Goal: Information Seeking & Learning: Learn about a topic

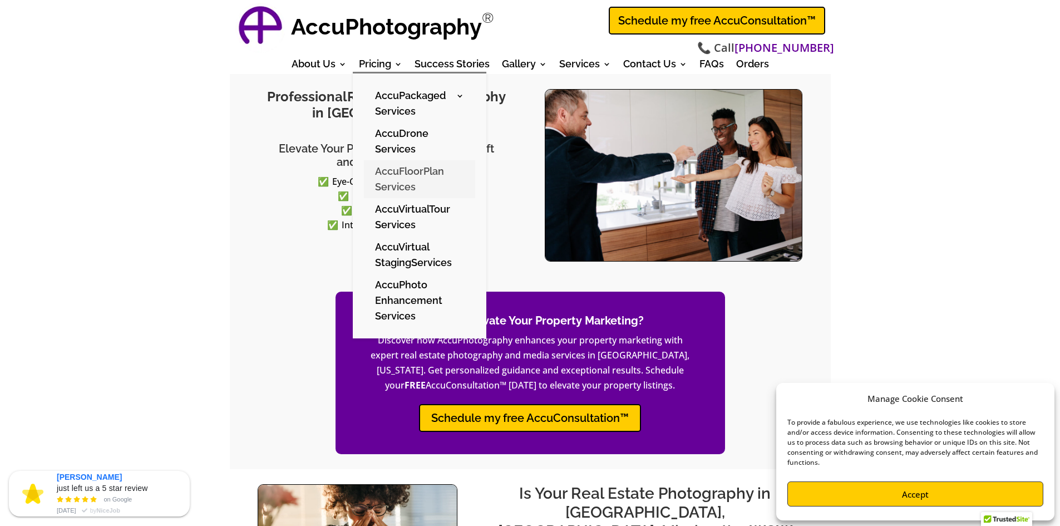
click at [423, 170] on link "AccuFloorPlan Services" at bounding box center [419, 179] width 111 height 38
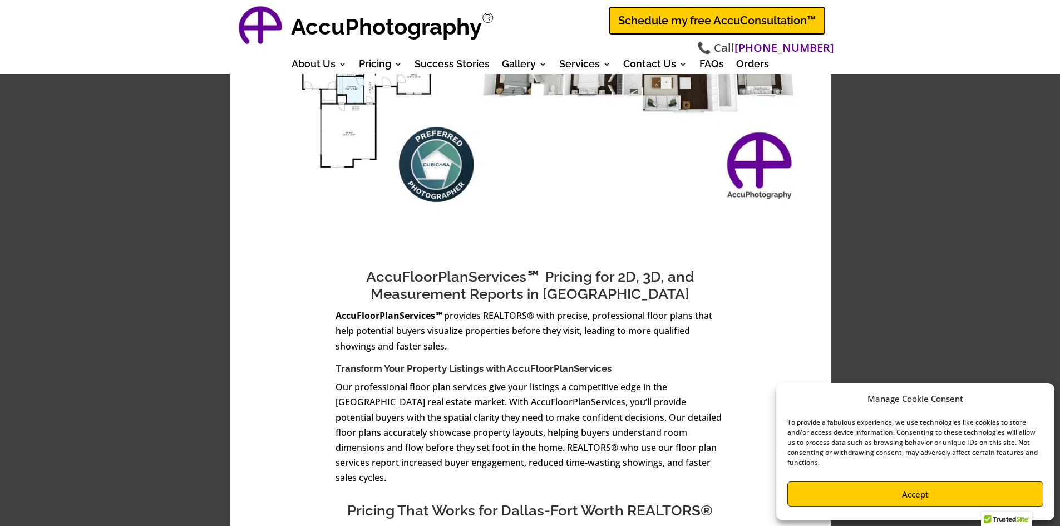
scroll to position [223, 0]
click at [933, 488] on button "Accept" at bounding box center [915, 493] width 256 height 25
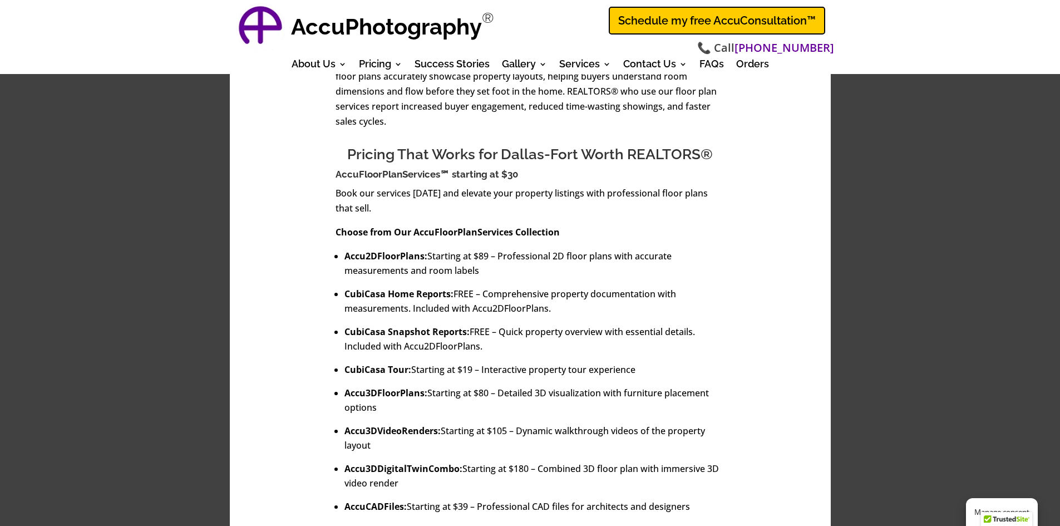
scroll to position [579, 0]
drag, startPoint x: 465, startPoint y: 240, endPoint x: 598, endPoint y: 239, distance: 133.0
click at [598, 248] on li "Accu2DFloorPlans: Starting at $89 – Professional 2D floor plans with accurate m…" at bounding box center [534, 262] width 381 height 29
click at [597, 248] on li "Accu2DFloorPlans: Starting at $89 – Professional 2D floor plans with accurate m…" at bounding box center [534, 262] width 381 height 29
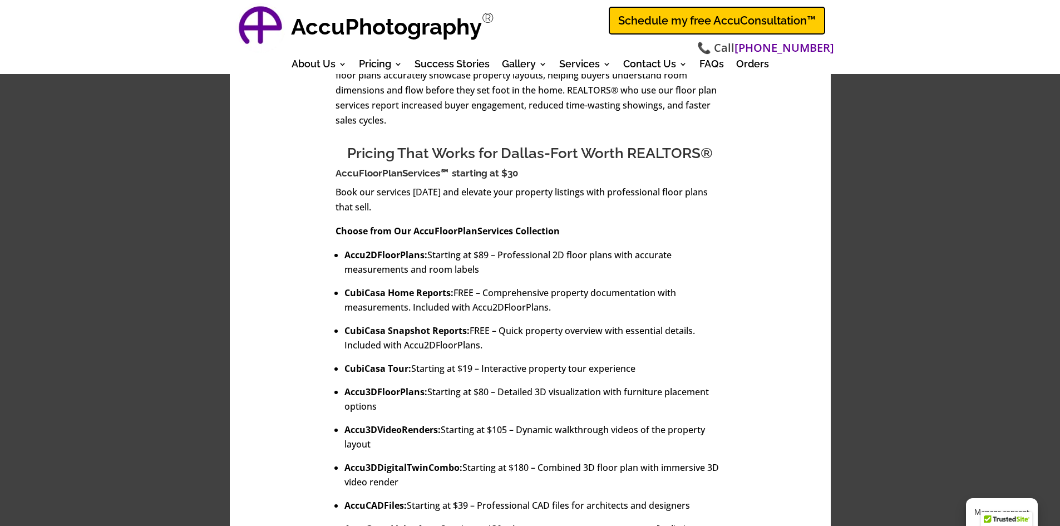
click at [662, 248] on li "Accu2DFloorPlans: Starting at $89 – Professional 2D floor plans with accurate m…" at bounding box center [534, 262] width 381 height 29
drag, startPoint x: 662, startPoint y: 240, endPoint x: 642, endPoint y: 242, distance: 19.5
click at [662, 248] on li "Accu2DFloorPlans: Starting at $89 – Professional 2D floor plans with accurate m…" at bounding box center [534, 262] width 381 height 29
drag, startPoint x: 371, startPoint y: 253, endPoint x: 498, endPoint y: 263, distance: 127.2
click at [582, 254] on li "Accu2DFloorPlans: Starting at $89 – Professional 2D floor plans with accurate m…" at bounding box center [534, 262] width 381 height 29
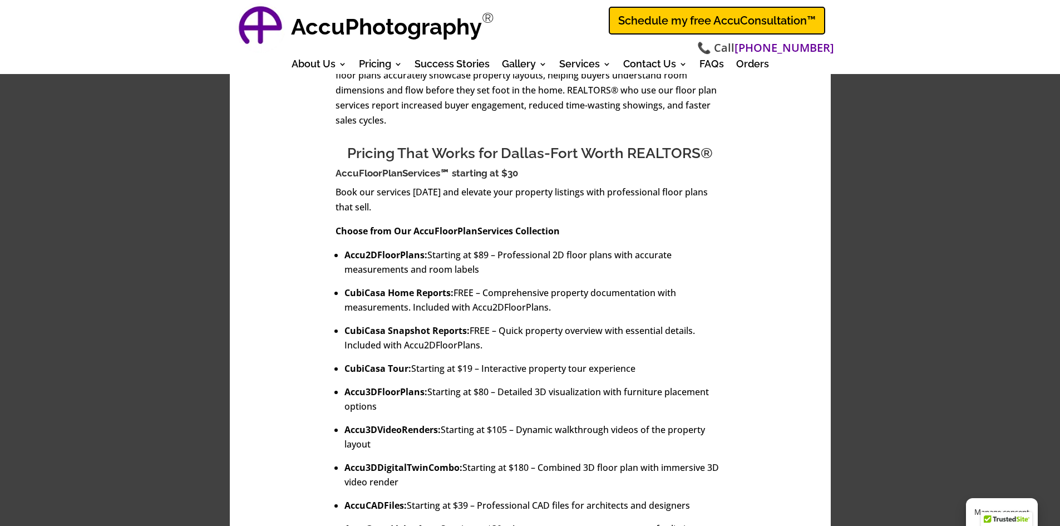
click at [498, 263] on ul "Accu2DFloorPlans: Starting at $89 – Professional 2D floor plans with accurate m…" at bounding box center [531, 422] width 390 height 348
click at [417, 269] on ul "Accu2DFloorPlans: Starting at $89 – Professional 2D floor plans with accurate m…" at bounding box center [531, 422] width 390 height 348
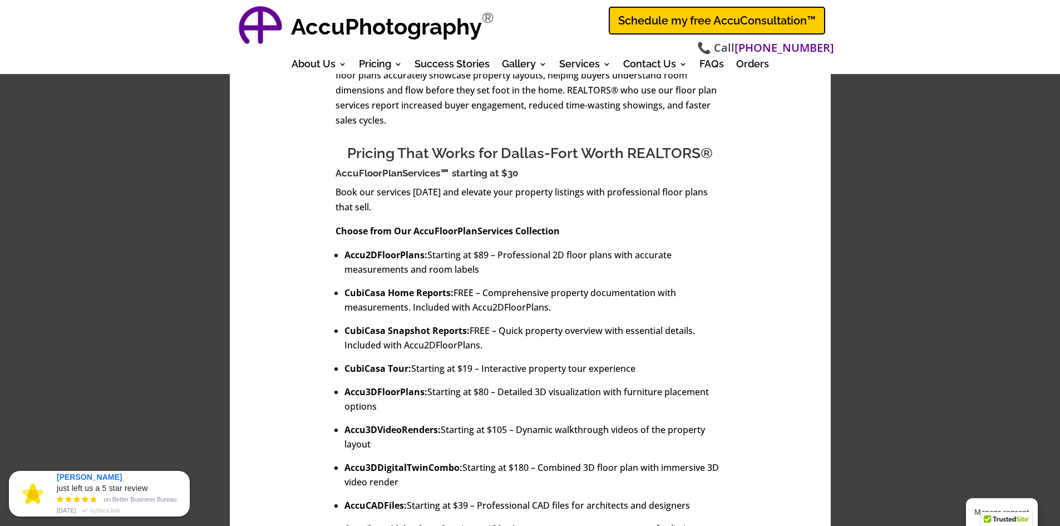
click at [519, 285] on li "CubiCasa Home Reports: FREE – Comprehensive property documentation with measure…" at bounding box center [534, 299] width 381 height 29
click at [551, 285] on li "CubiCasa Home Reports: FREE – Comprehensive property documentation with measure…" at bounding box center [534, 299] width 381 height 29
click at [549, 285] on li "CubiCasa Home Reports: FREE – Comprehensive property documentation with measure…" at bounding box center [534, 299] width 381 height 29
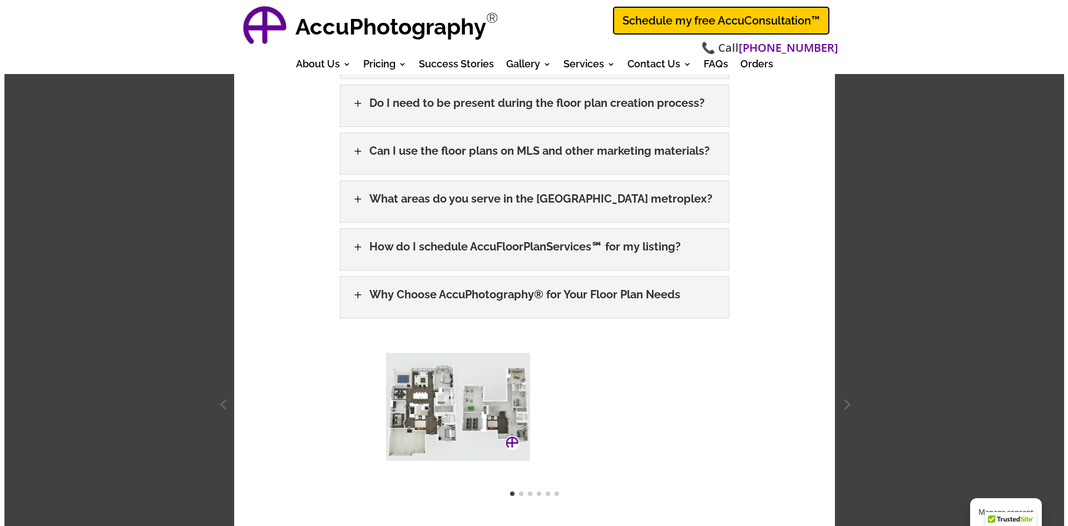
scroll to position [2226, 0]
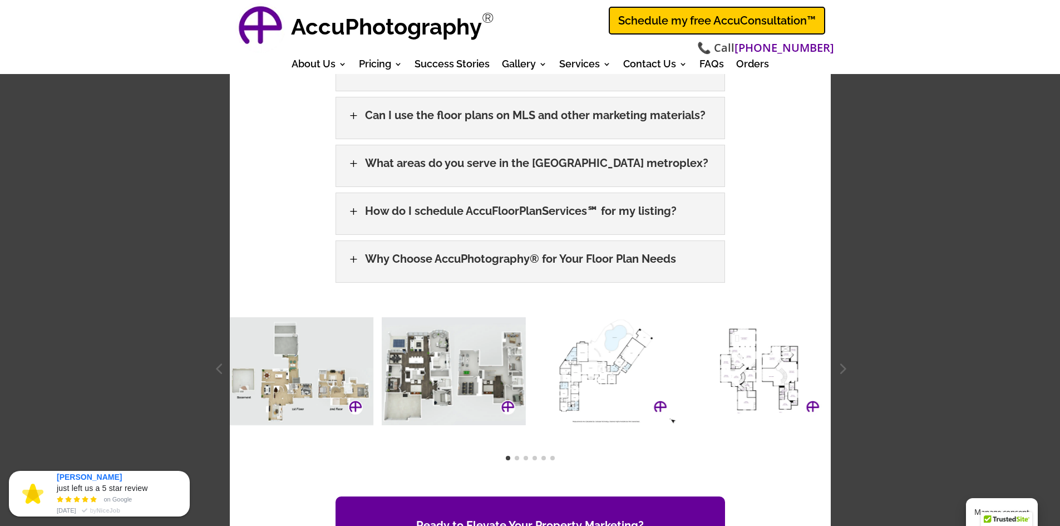
click at [445, 336] on img at bounding box center [454, 371] width 144 height 108
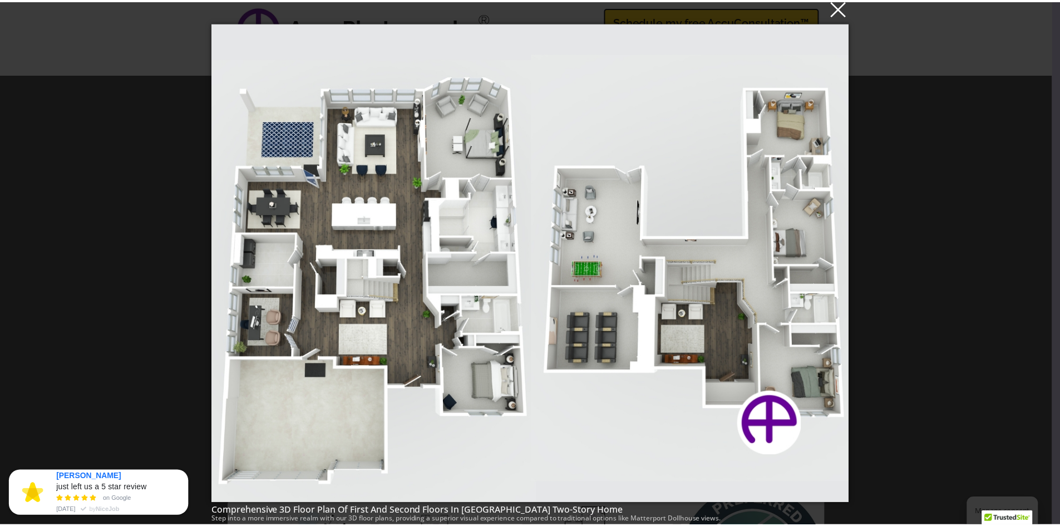
scroll to position [2035, 0]
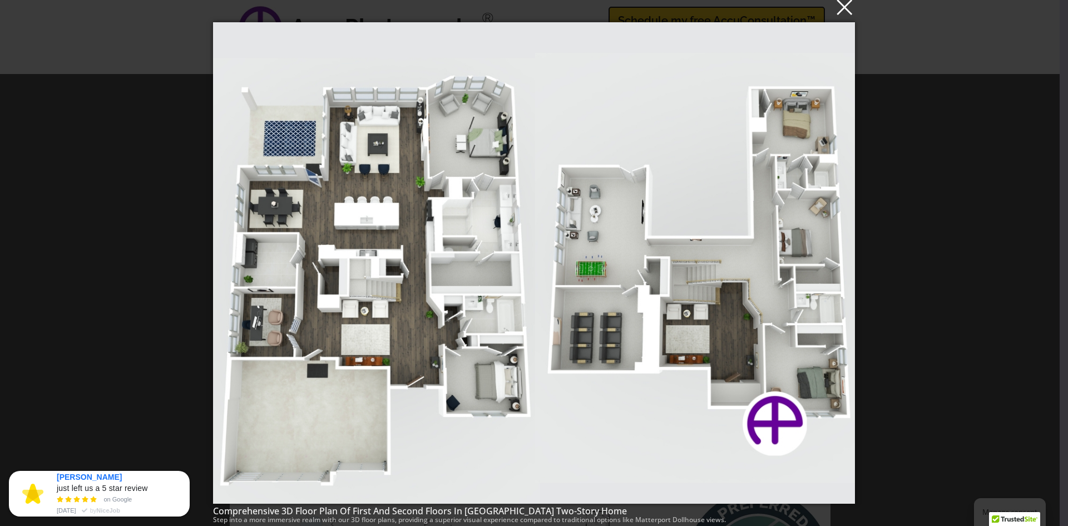
click at [845, 9] on button "×" at bounding box center [537, 6] width 642 height 24
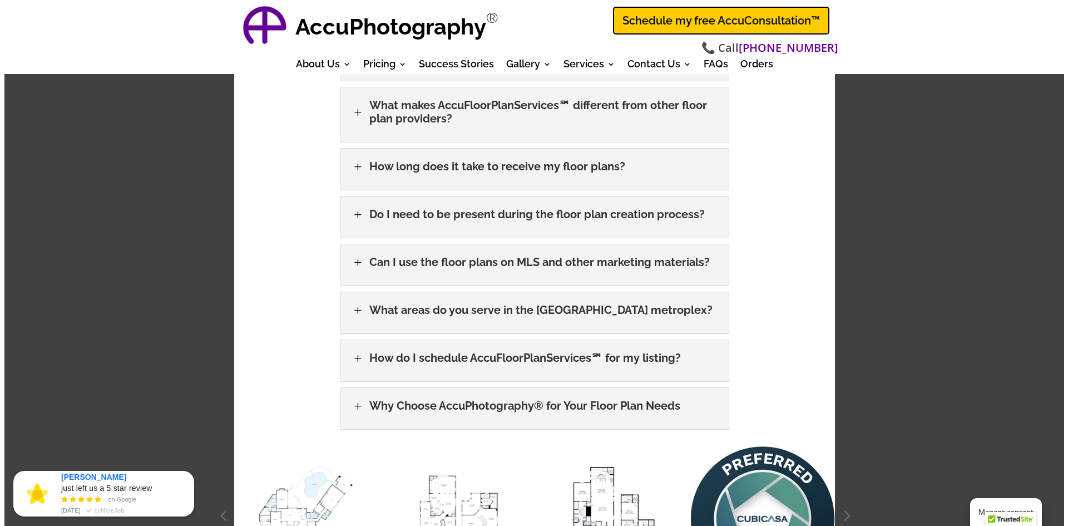
scroll to position [2080, 0]
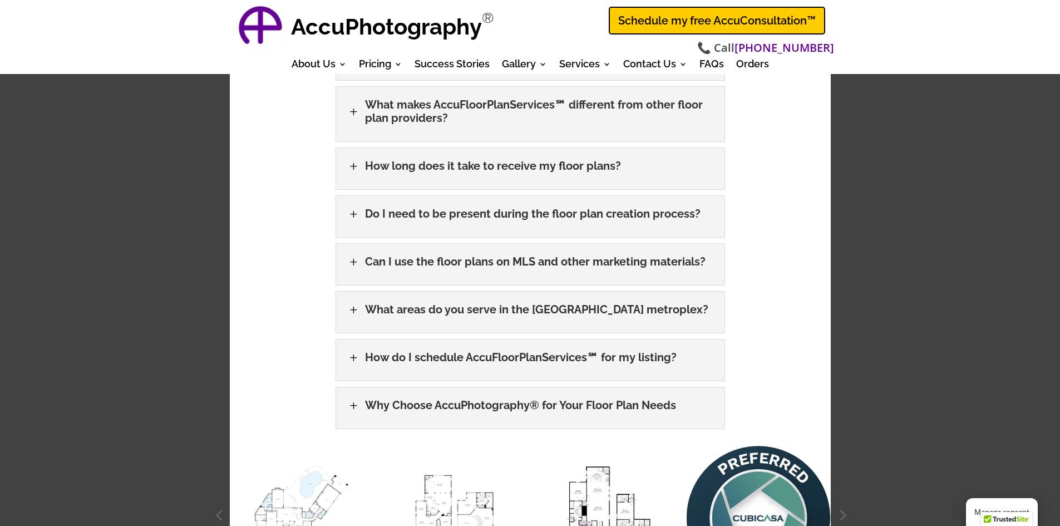
click at [623, 466] on img at bounding box center [606, 518] width 144 height 108
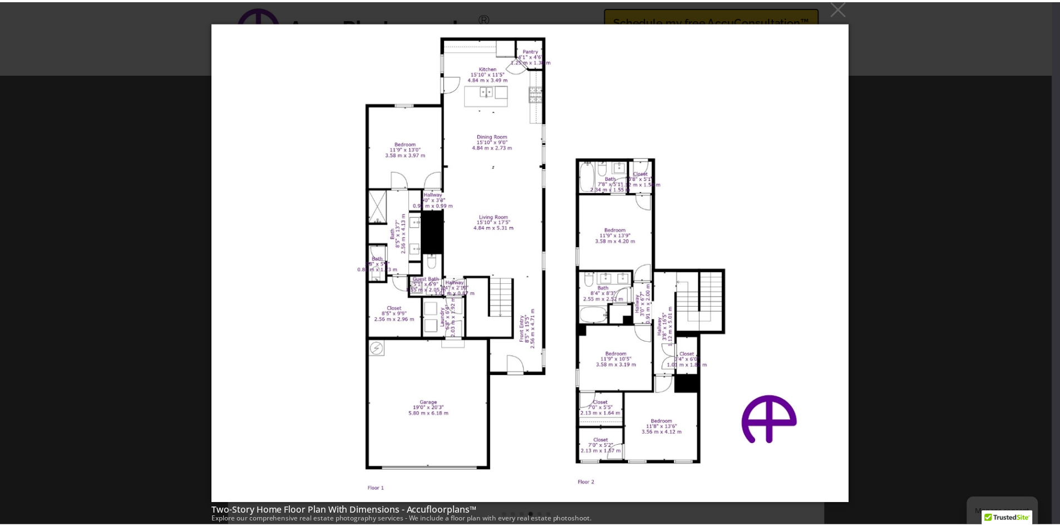
scroll to position [2169, 0]
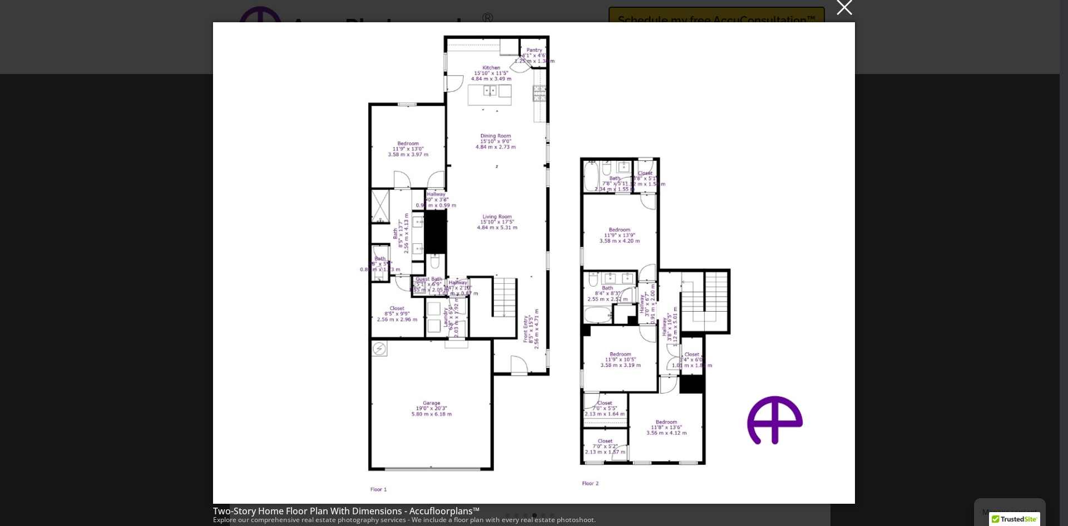
click at [846, 9] on button "×" at bounding box center [537, 6] width 642 height 24
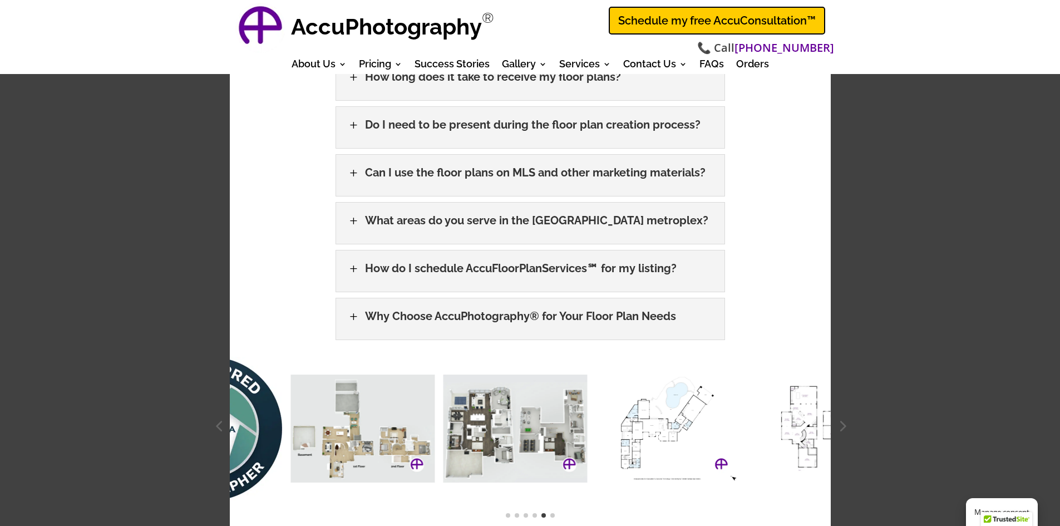
click at [453, 391] on img at bounding box center [515, 429] width 144 height 108
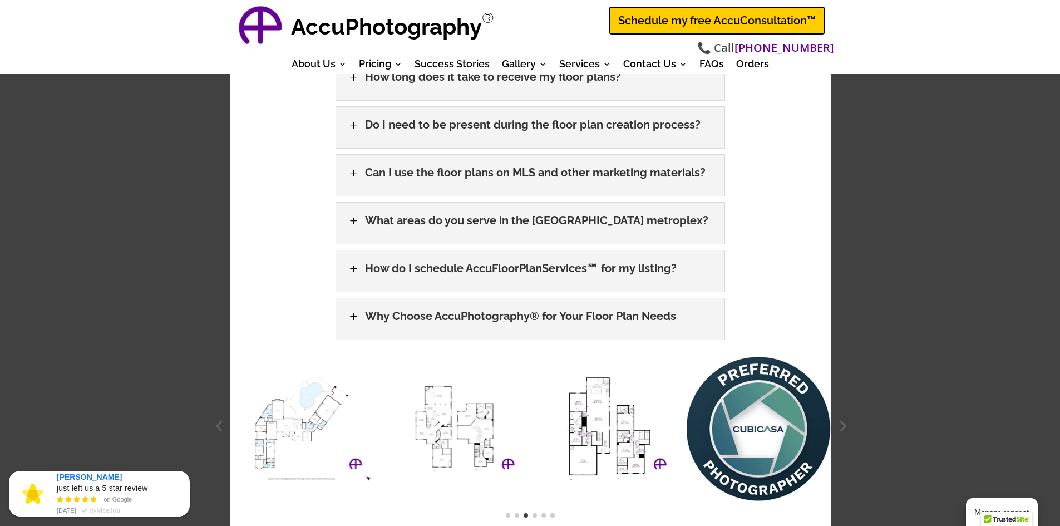
click at [614, 357] on div at bounding box center [530, 431] width 601 height 149
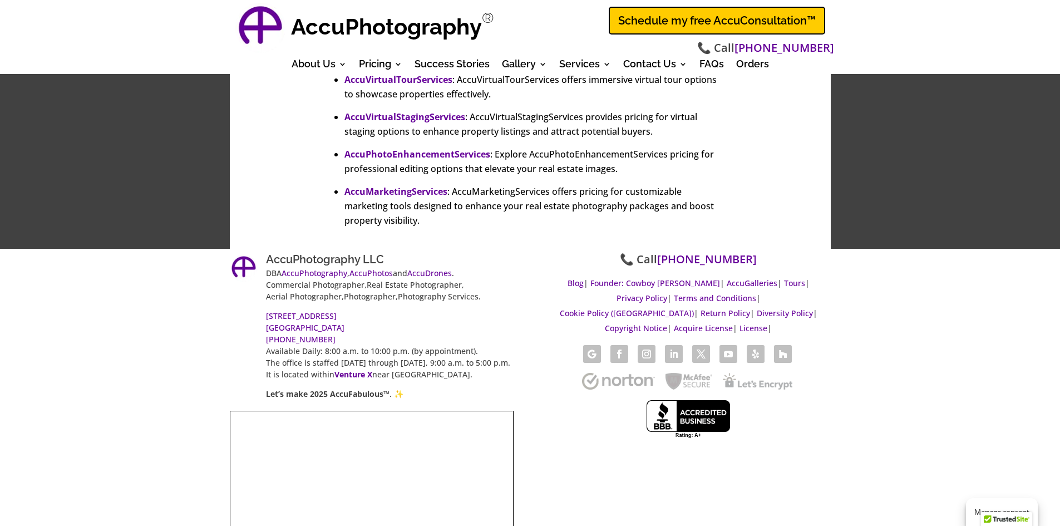
scroll to position [3051, 0]
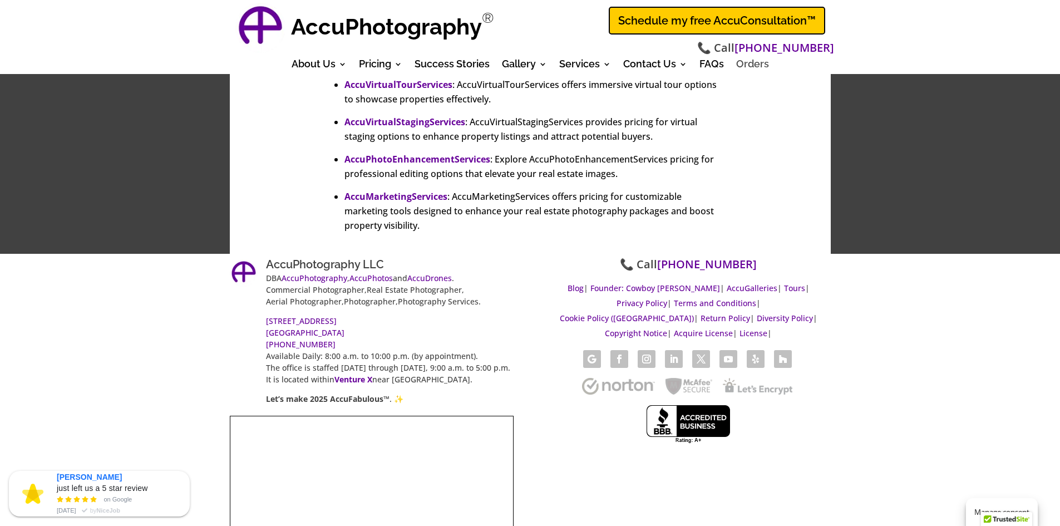
click at [742, 67] on link "Orders" at bounding box center [752, 66] width 33 height 12
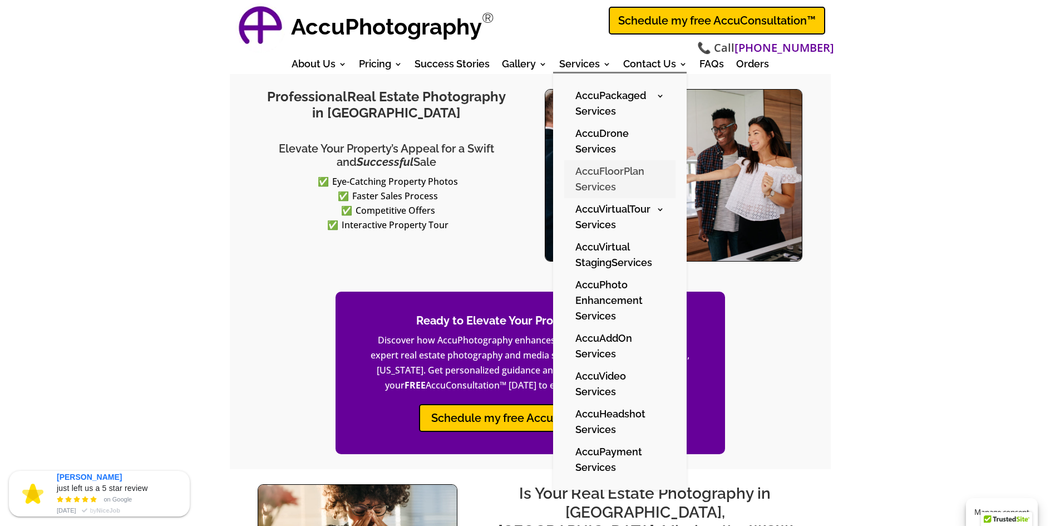
click at [604, 185] on link "AccuFloorPlan Services" at bounding box center [619, 179] width 111 height 38
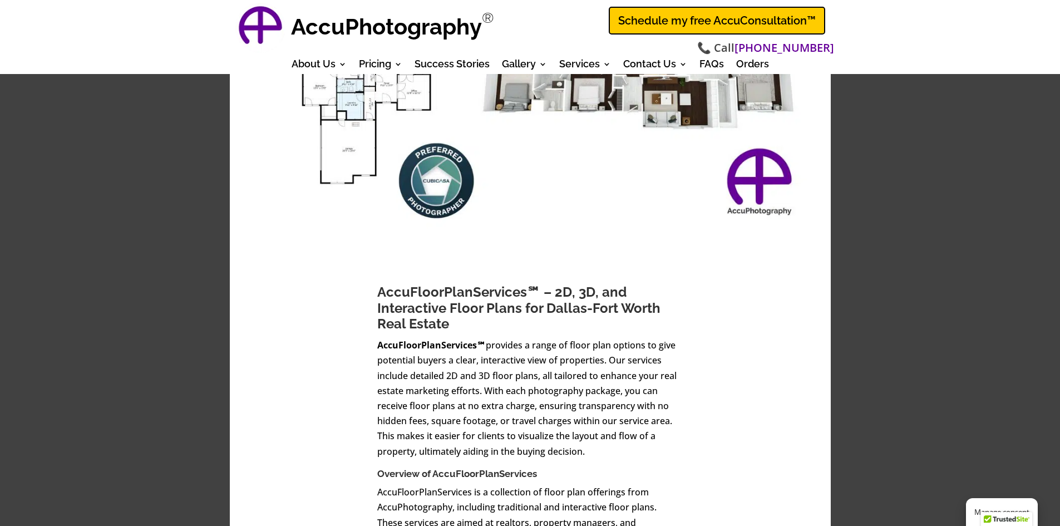
scroll to position [178, 0]
